Goal: Information Seeking & Learning: Compare options

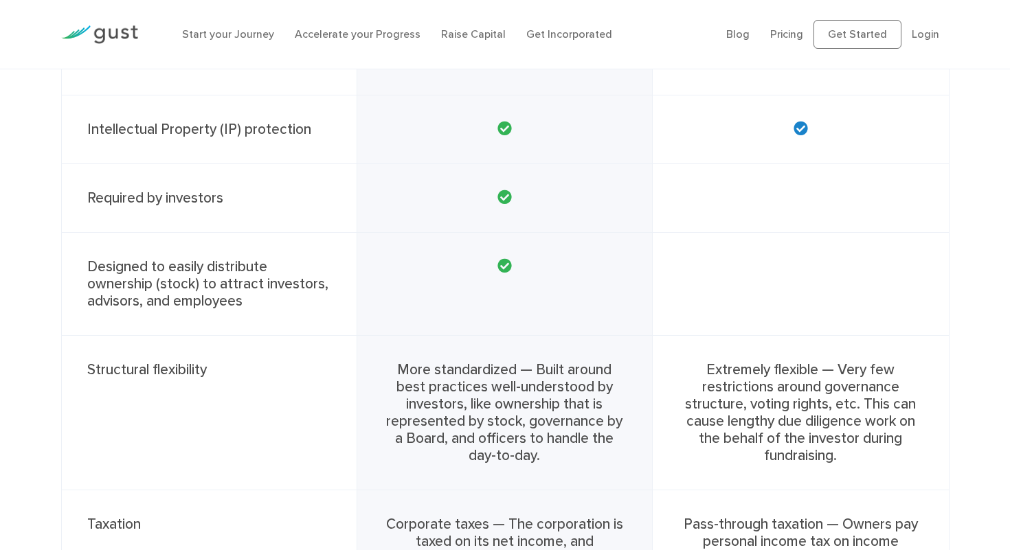
scroll to position [882, 0]
drag, startPoint x: 432, startPoint y: 421, endPoint x: 531, endPoint y: 429, distance: 98.6
click at [531, 429] on div "More standardized — Built around best practices well-understood by investors, l…" at bounding box center [505, 412] width 296 height 155
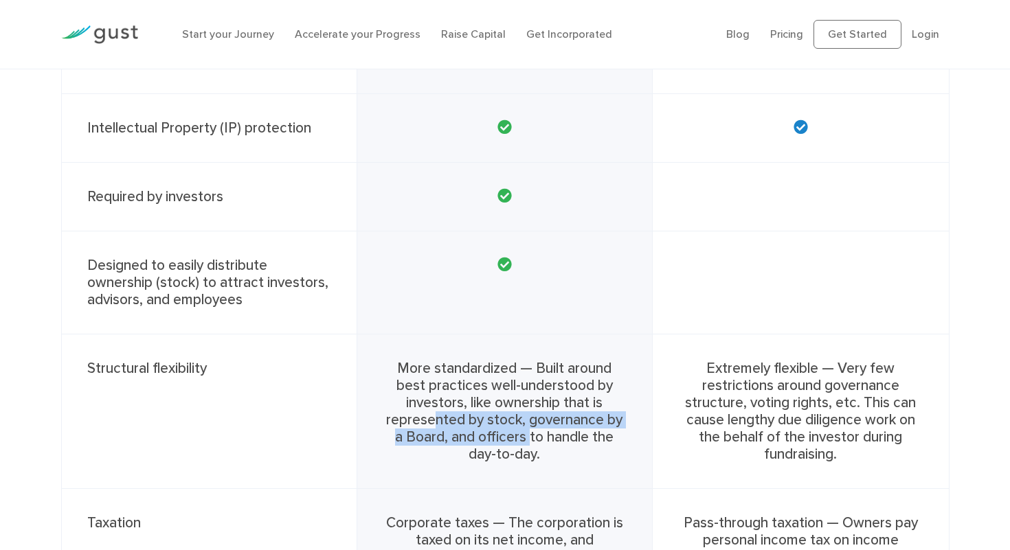
click at [531, 429] on div "More standardized — Built around best practices well-understood by investors, l…" at bounding box center [505, 412] width 296 height 155
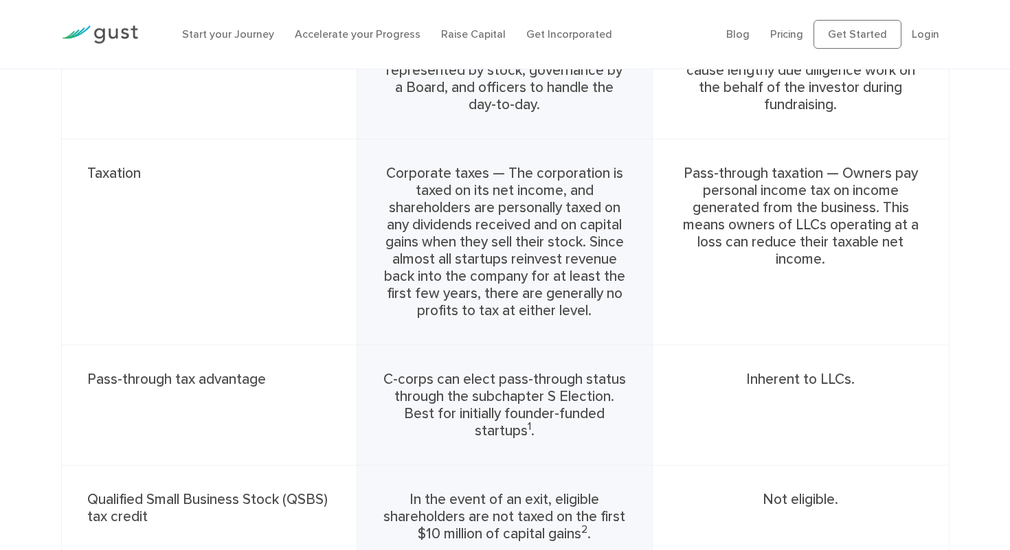
scroll to position [1231, 0]
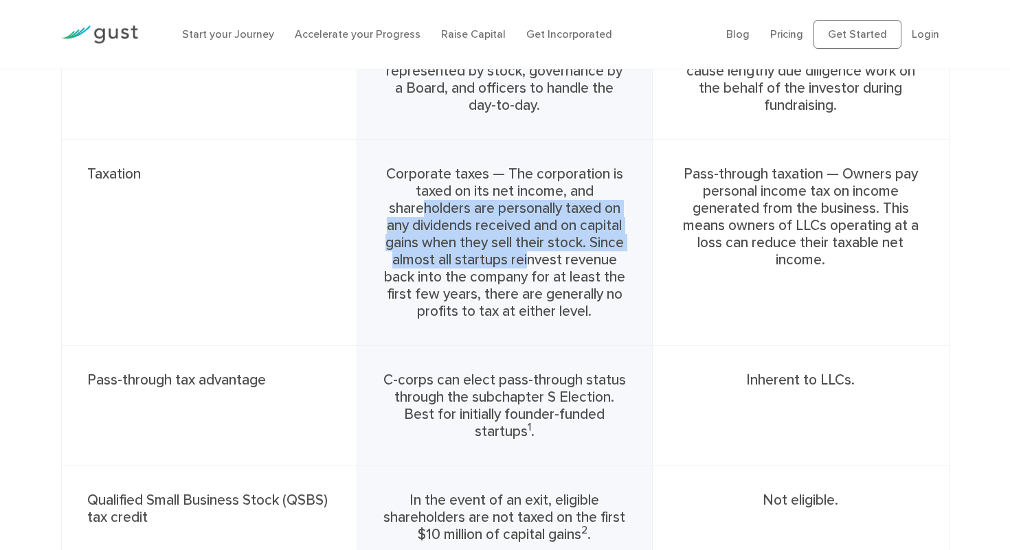
drag, startPoint x: 424, startPoint y: 209, endPoint x: 528, endPoint y: 252, distance: 112.4
click at [528, 252] on div "Corporate taxes — The corporation is taxed on its net income, and shareholders …" at bounding box center [505, 243] width 296 height 206
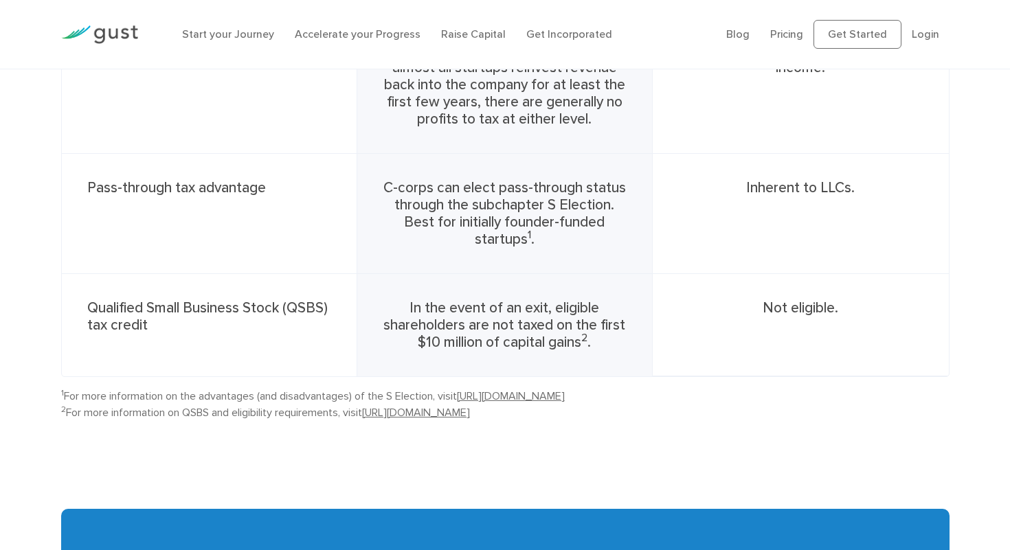
scroll to position [1491, 0]
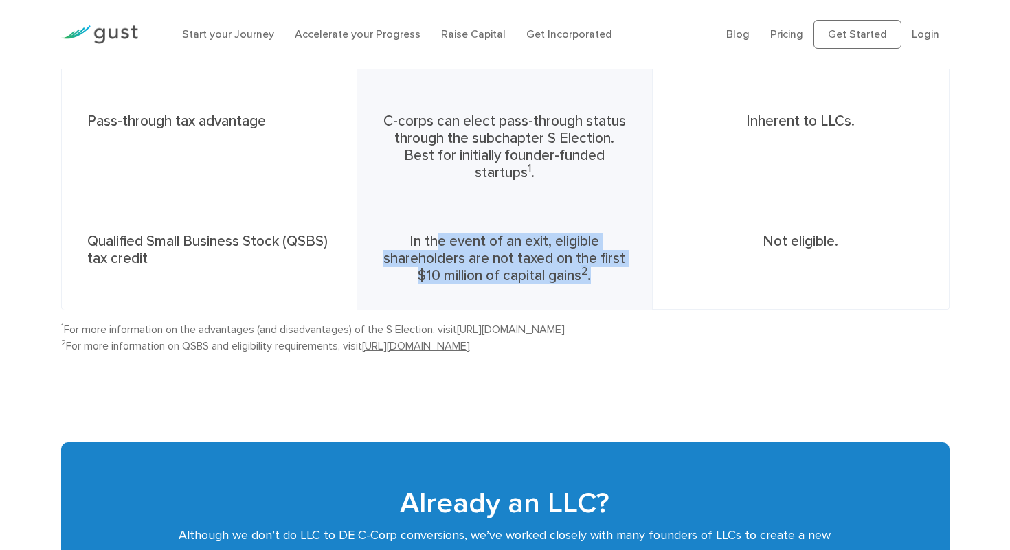
drag, startPoint x: 437, startPoint y: 241, endPoint x: 619, endPoint y: 282, distance: 186.9
click at [619, 282] on div "In the event of an exit, eligible shareholders are not taxed on the first $10 m…" at bounding box center [505, 259] width 296 height 102
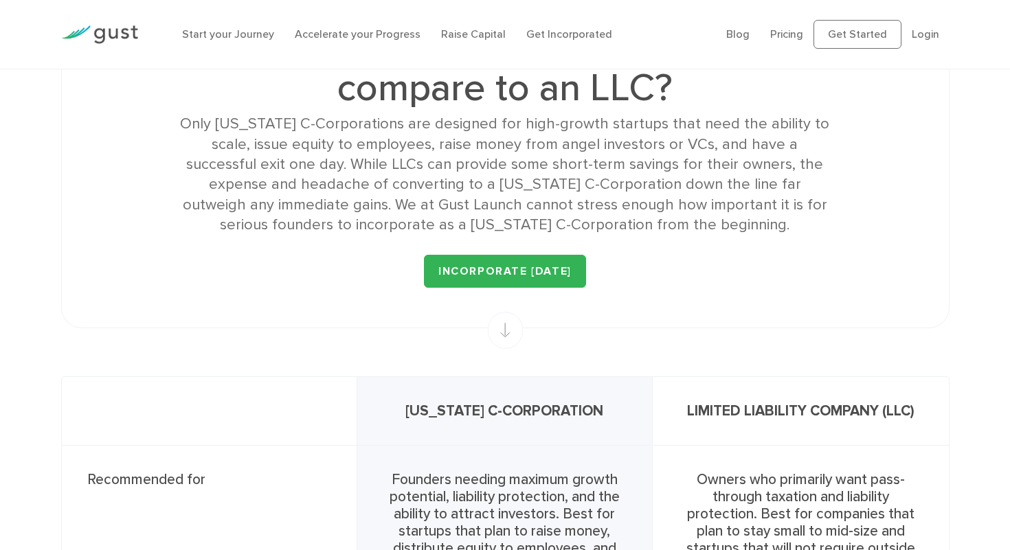
scroll to position [100, 0]
